Goal: Task Accomplishment & Management: Manage account settings

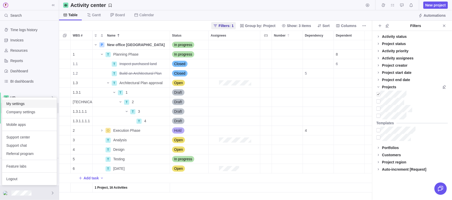
scroll to position [160, 313]
click at [23, 112] on span "Company settings" at bounding box center [29, 112] width 46 height 5
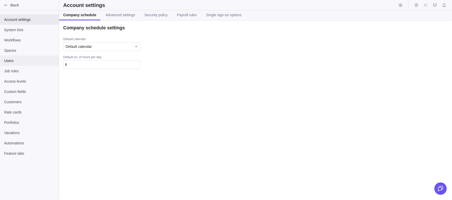
click at [20, 61] on span "Users" at bounding box center [29, 60] width 51 height 5
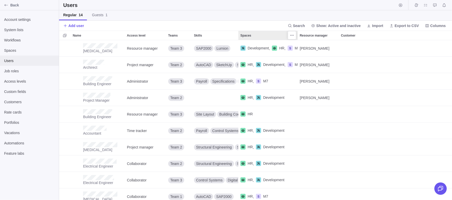
scroll to position [160, 393]
click at [424, 28] on span "Columns" at bounding box center [435, 25] width 25 height 7
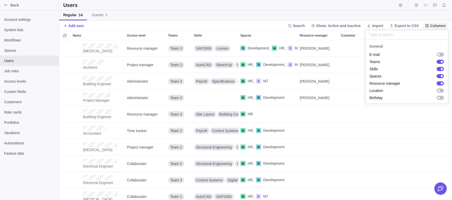
click at [429, 26] on span "Columns" at bounding box center [435, 25] width 25 height 7
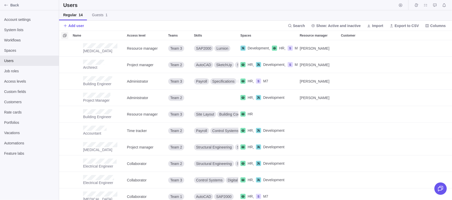
click at [65, 33] on span "Selection mode" at bounding box center [64, 35] width 7 height 7
click at [64, 38] on div at bounding box center [63, 35] width 4 height 7
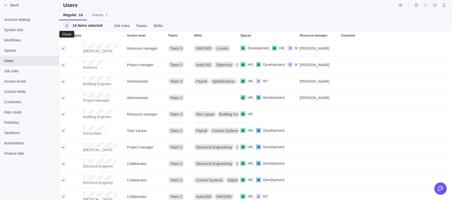
click at [65, 26] on icon "Close" at bounding box center [67, 26] width 4 height 4
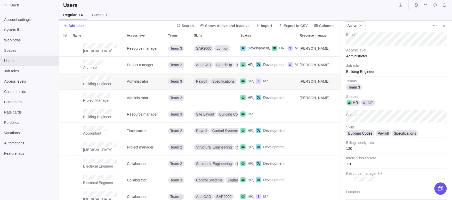
scroll to position [55, 0]
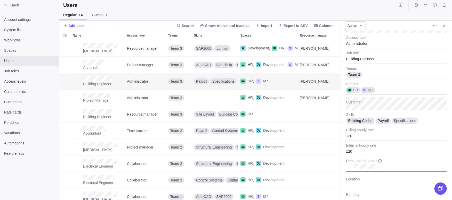
type textarea "x"
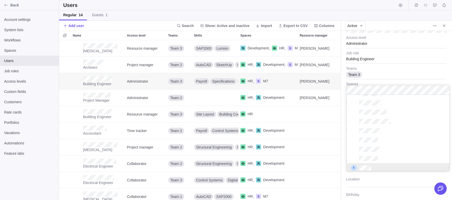
scroll to position [52, 0]
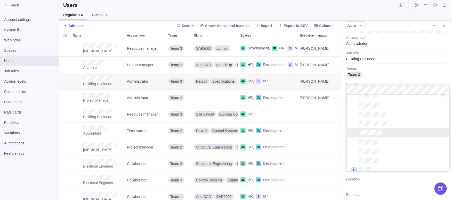
click at [397, 5] on body "Back Account settings System lists Workflows Spaces Users Job roles Access leve…" at bounding box center [226, 100] width 452 height 200
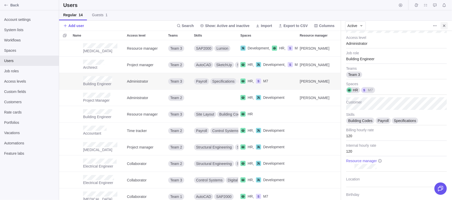
click at [442, 27] on icon "Close" at bounding box center [444, 26] width 4 height 4
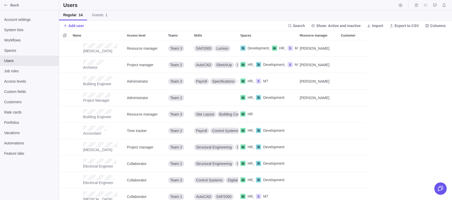
scroll to position [160, 393]
click at [376, 26] on span "Import" at bounding box center [377, 25] width 11 height 5
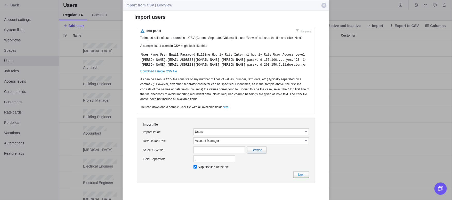
scroll to position [0, 0]
click at [322, 6] on span "button" at bounding box center [323, 5] width 5 height 5
